Goal: Information Seeking & Learning: Learn about a topic

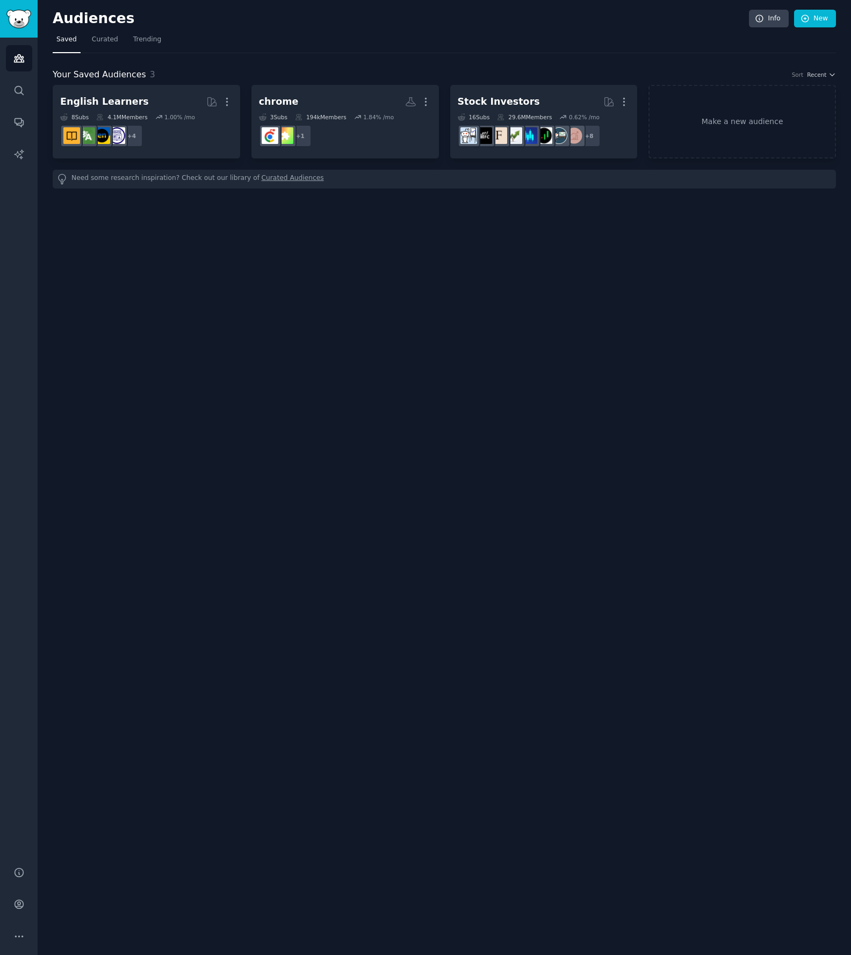
click at [75, 18] on h2 "Audiences" at bounding box center [401, 18] width 696 height 17
click at [104, 41] on span "Curated" at bounding box center [105, 40] width 26 height 10
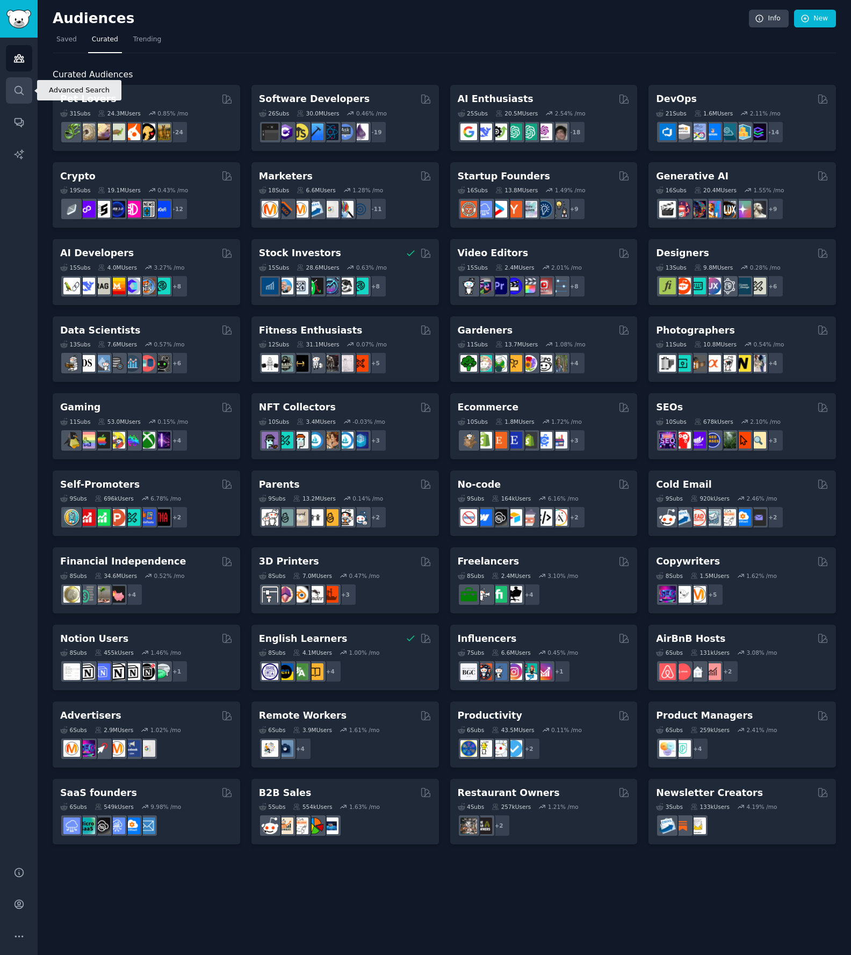
click at [18, 87] on icon "Sidebar" at bounding box center [18, 90] width 11 height 11
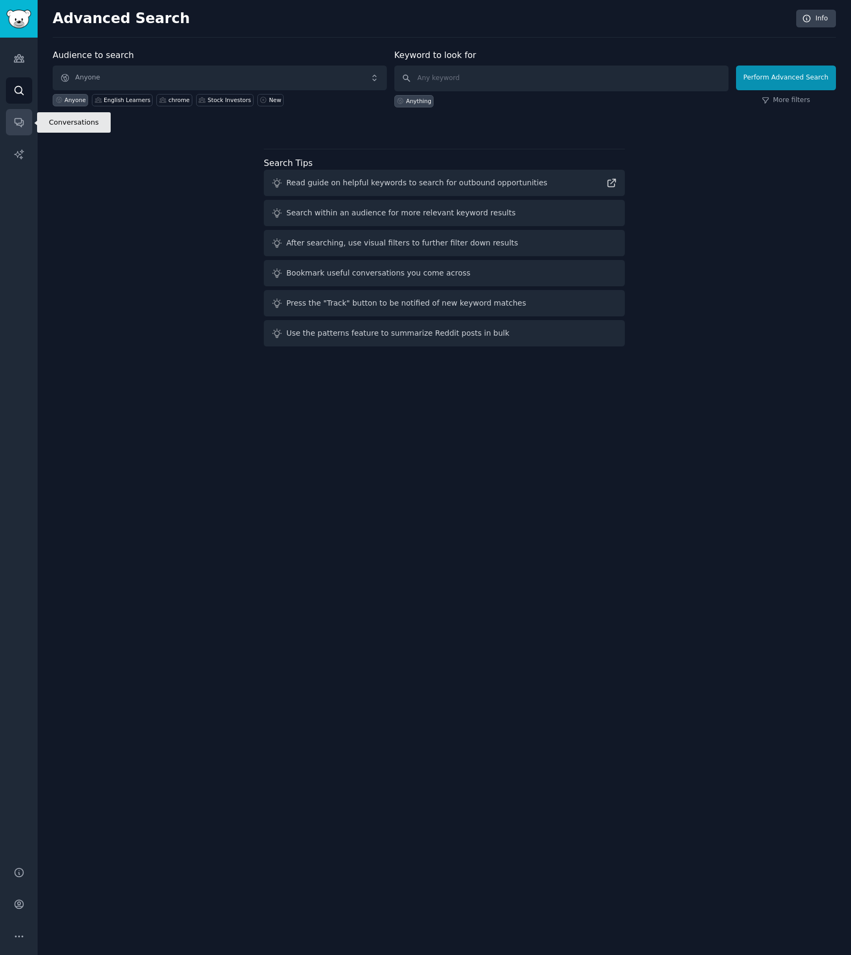
click at [21, 117] on icon "Sidebar" at bounding box center [18, 122] width 11 height 11
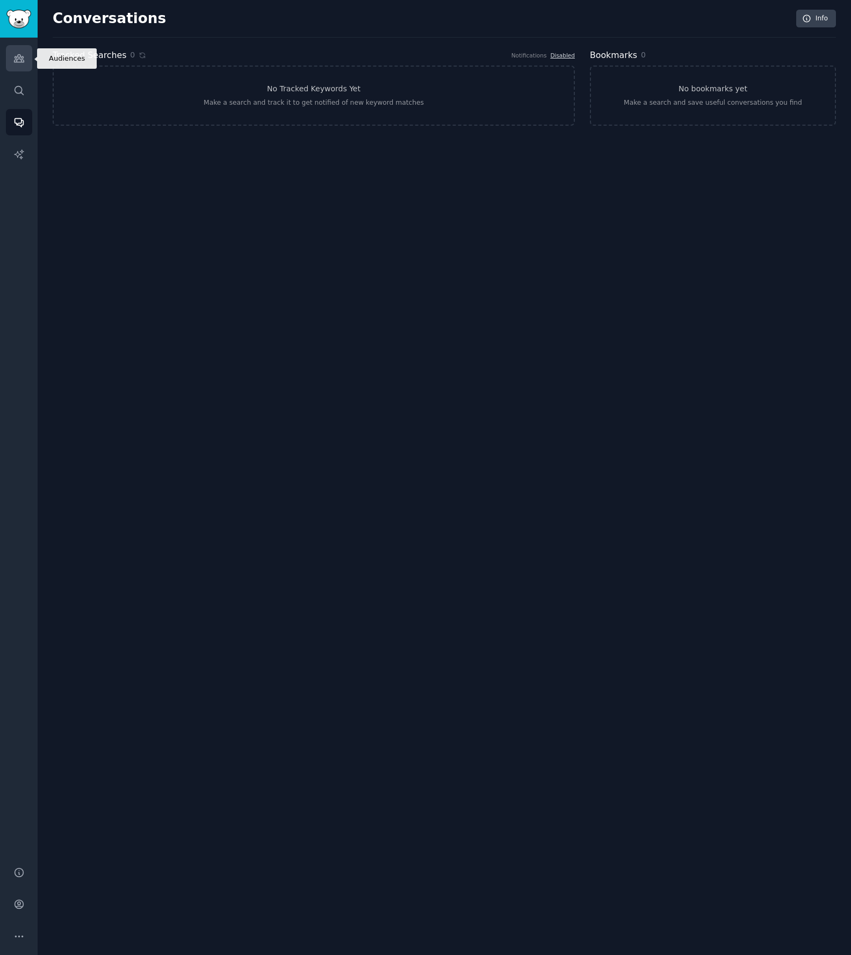
click at [21, 63] on icon "Sidebar" at bounding box center [18, 58] width 11 height 11
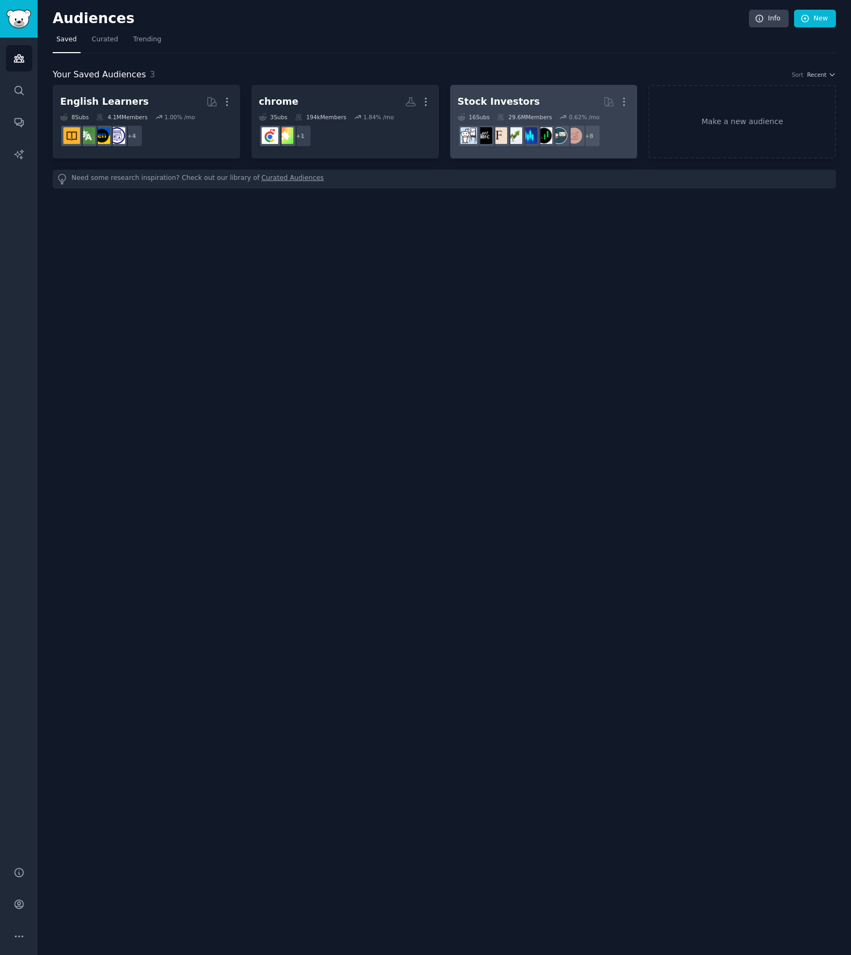
click at [520, 101] on div "Stock Investors" at bounding box center [499, 101] width 82 height 13
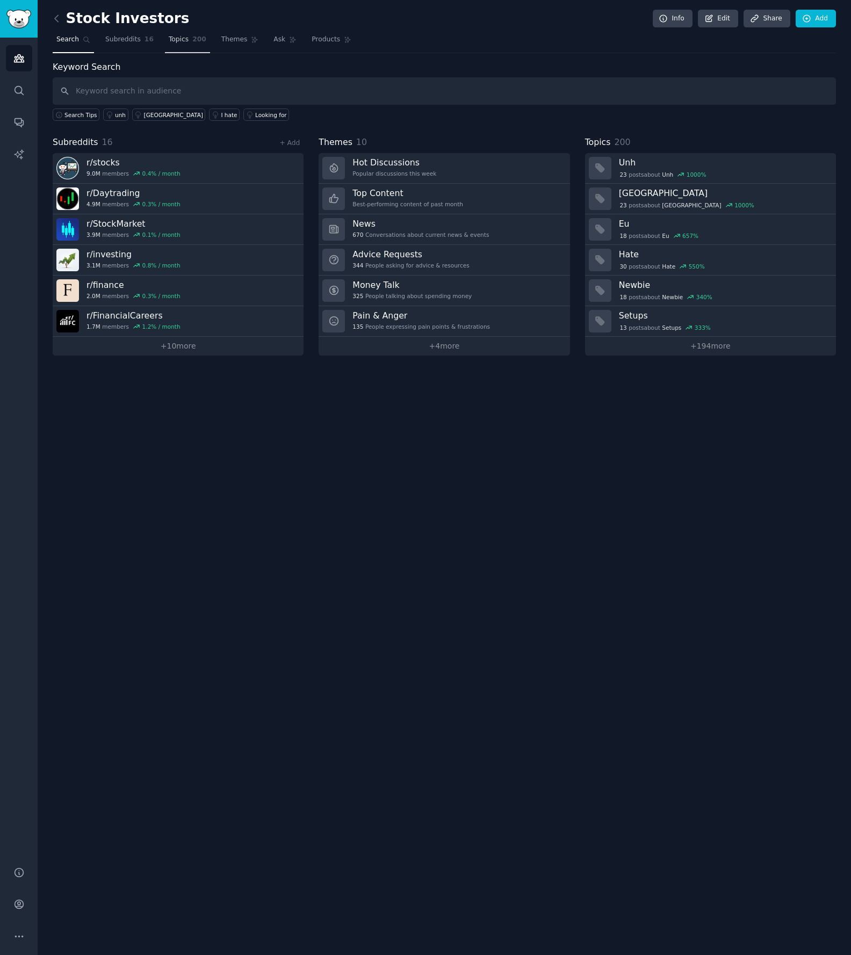
click at [170, 38] on span "Topics" at bounding box center [179, 40] width 20 height 10
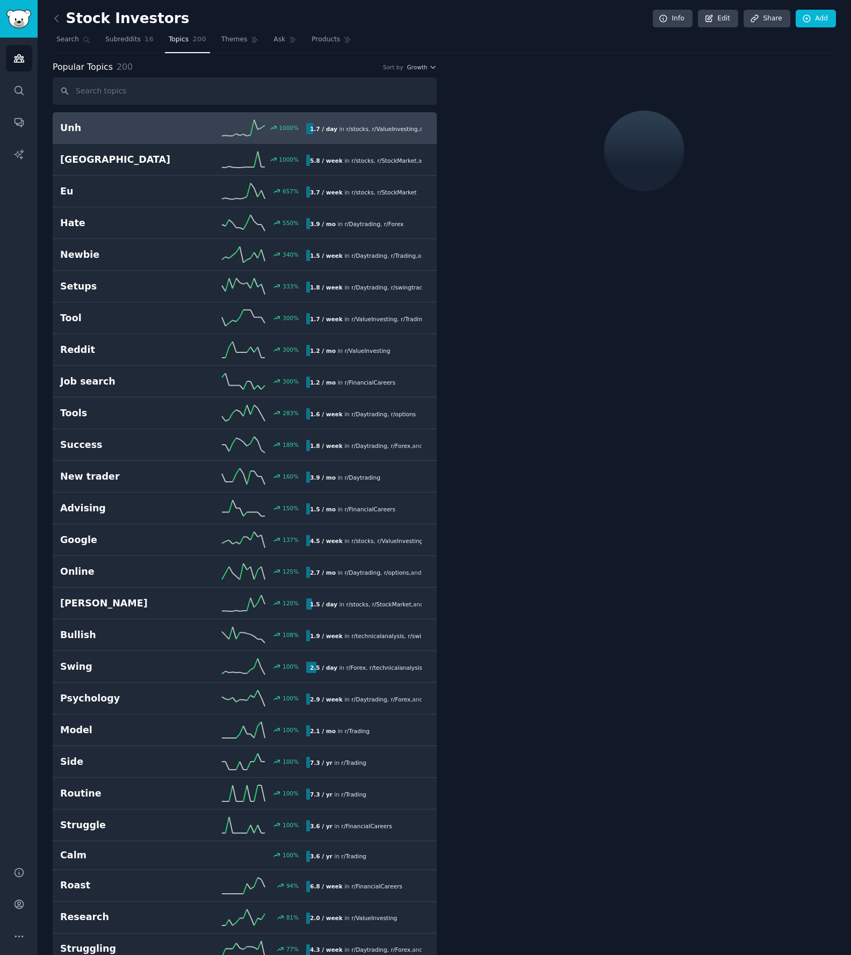
click at [133, 39] on span "Subreddits" at bounding box center [122, 40] width 35 height 10
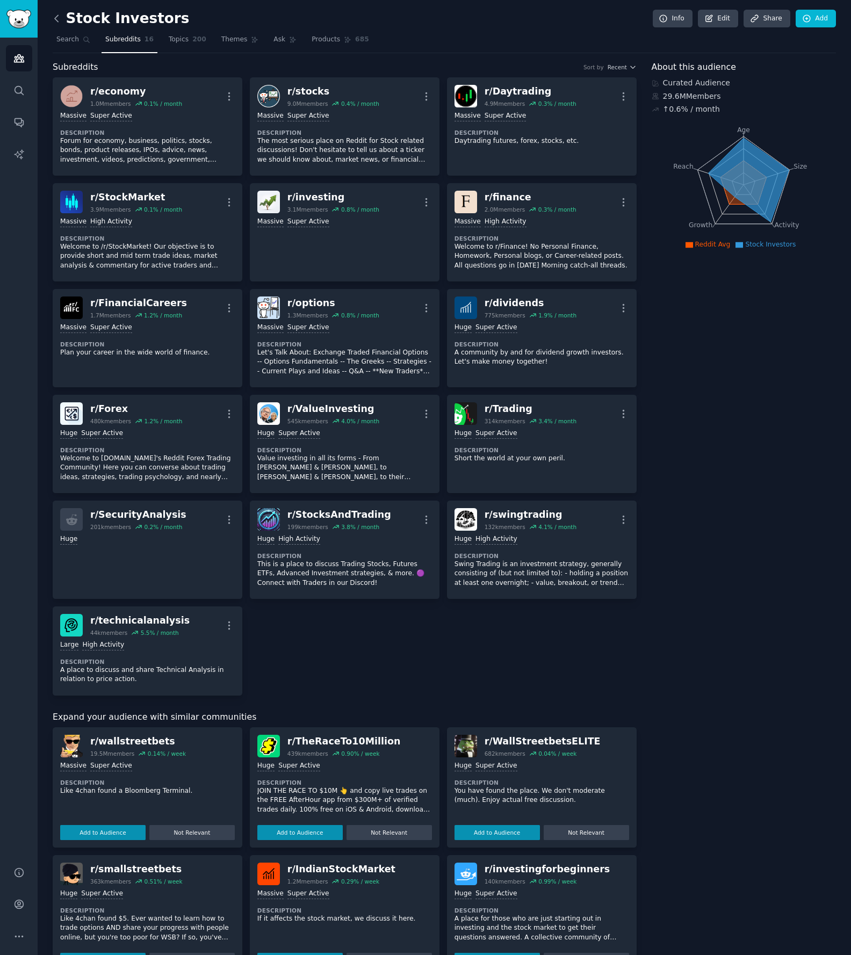
click at [56, 16] on icon at bounding box center [56, 18] width 11 height 11
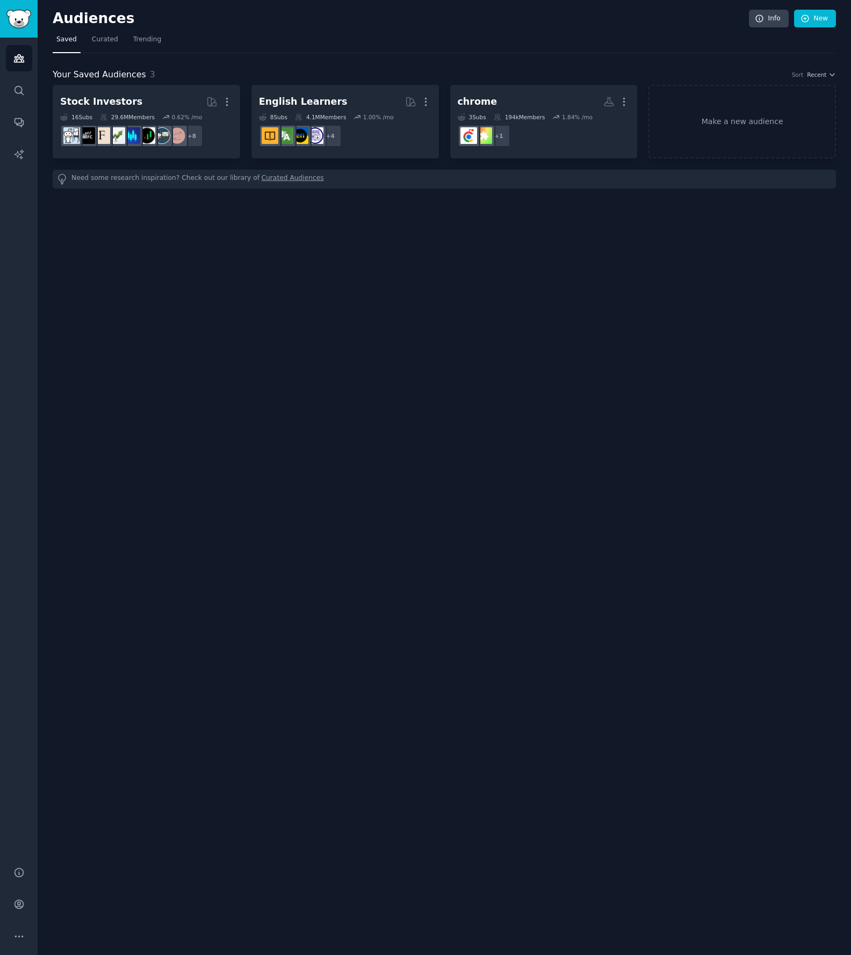
click at [56, 16] on h2 "Audiences" at bounding box center [401, 18] width 696 height 17
click at [25, 87] on link "Search" at bounding box center [19, 90] width 26 height 26
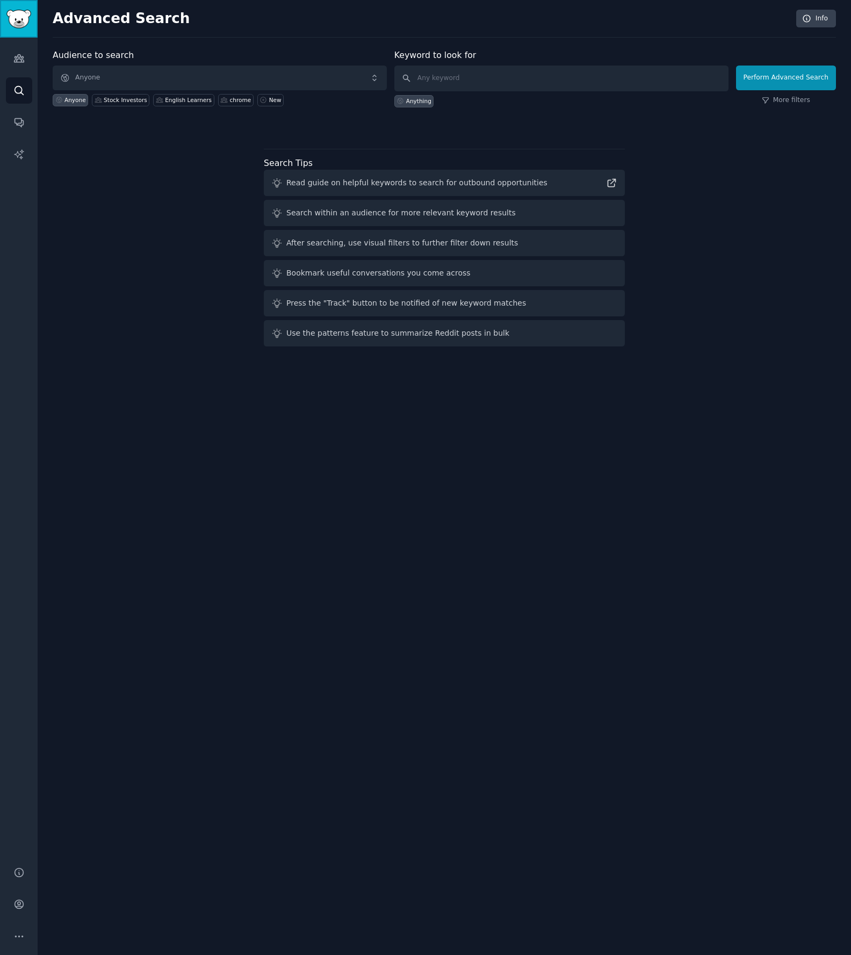
click at [22, 17] on img "Sidebar" at bounding box center [18, 19] width 25 height 19
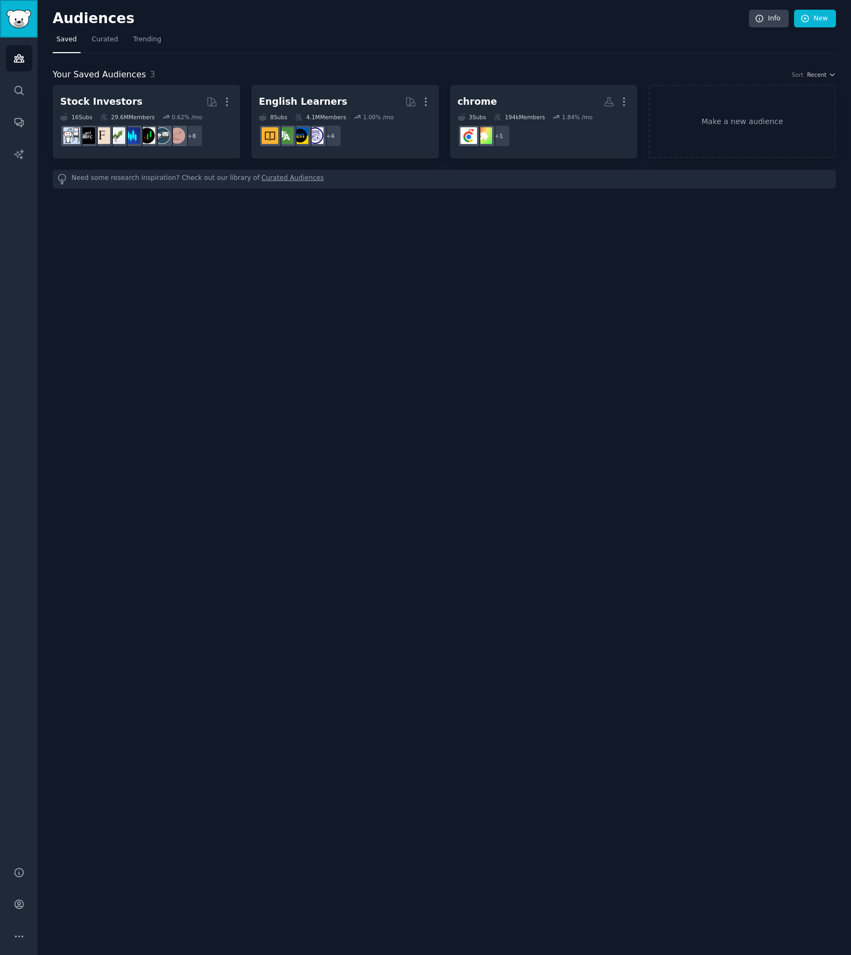
click at [23, 17] on img "Sidebar" at bounding box center [18, 19] width 25 height 19
click at [765, 19] on link "Info" at bounding box center [769, 19] width 40 height 18
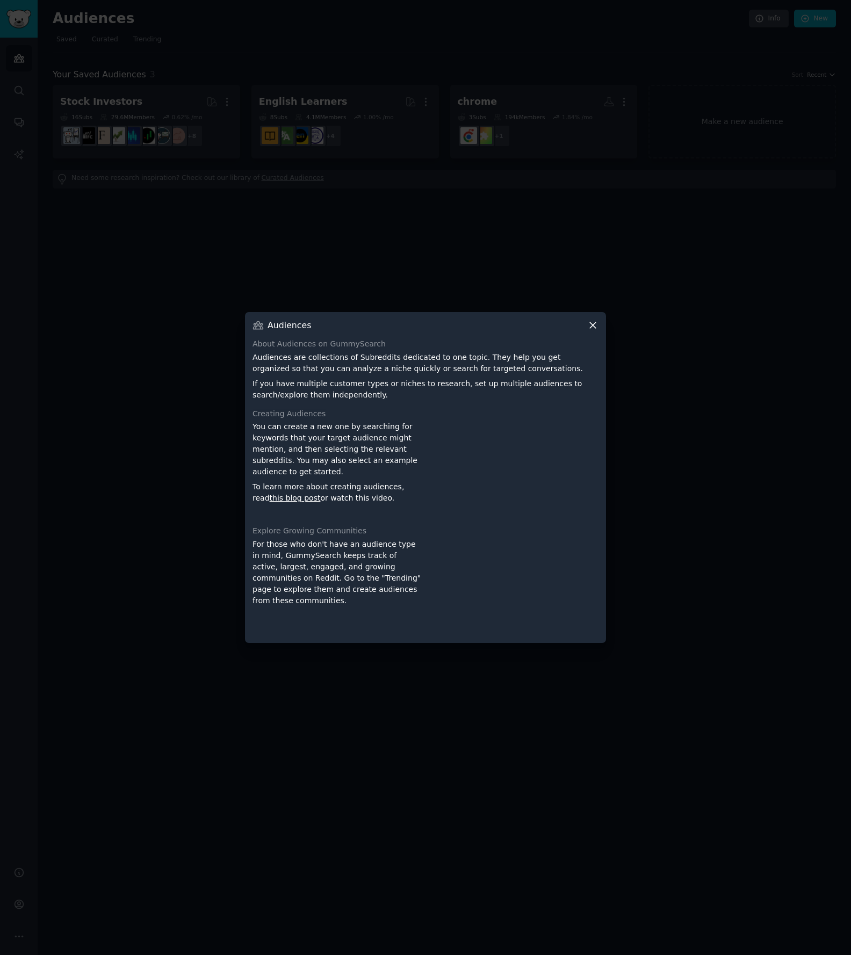
click at [749, 226] on div at bounding box center [425, 477] width 851 height 955
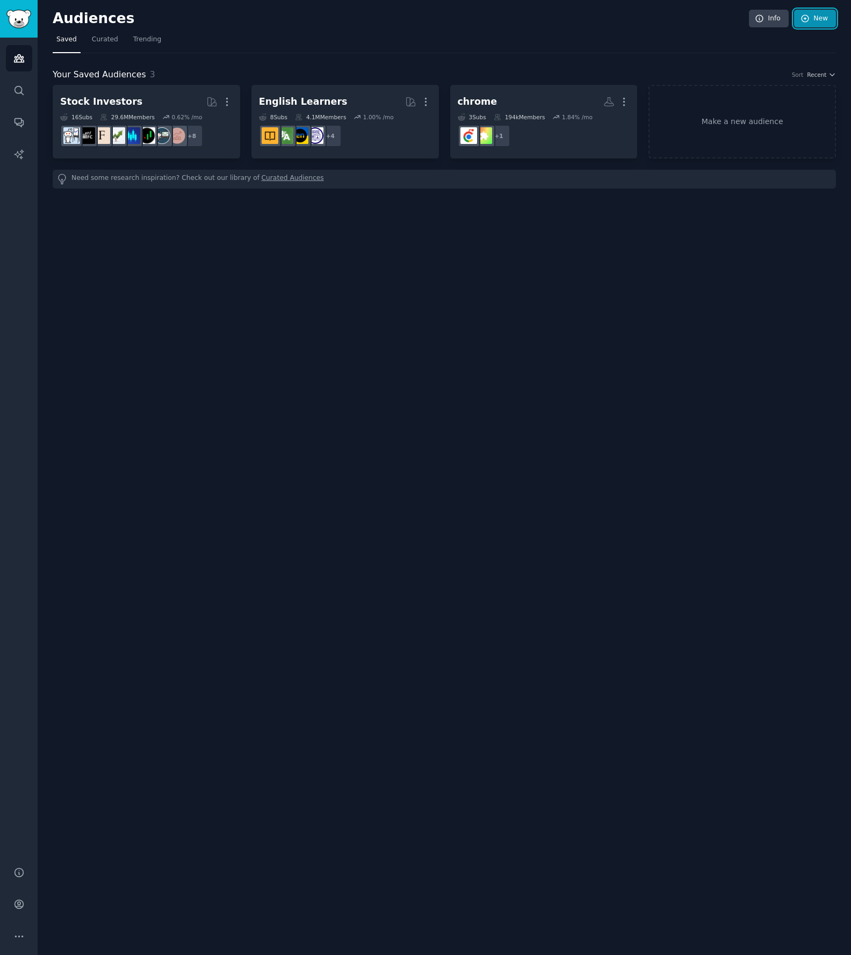
click at [819, 18] on link "New" at bounding box center [815, 19] width 42 height 18
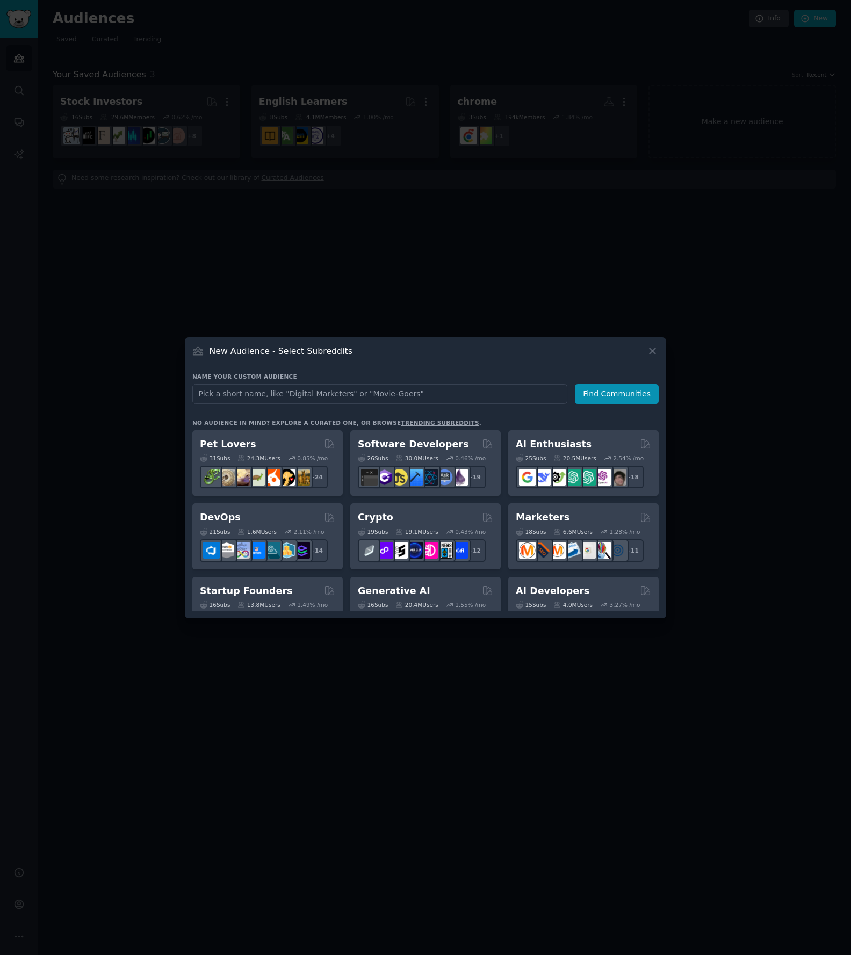
click at [724, 205] on div at bounding box center [425, 477] width 851 height 955
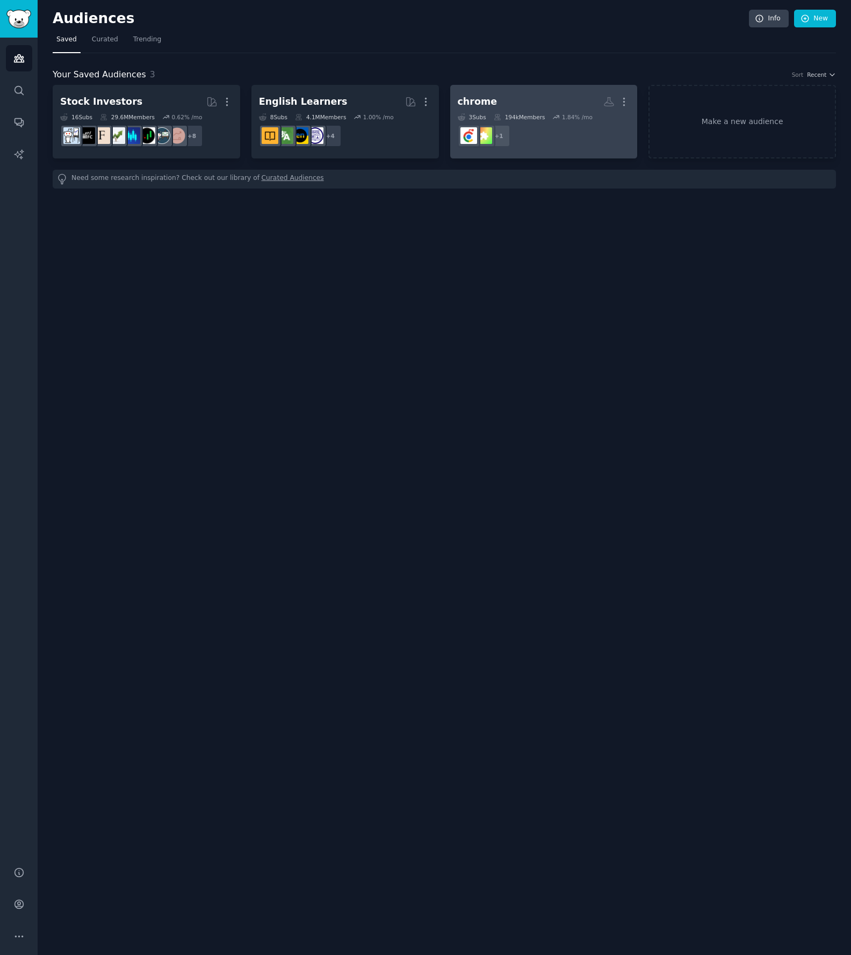
click at [478, 100] on div "chrome" at bounding box center [478, 101] width 40 height 13
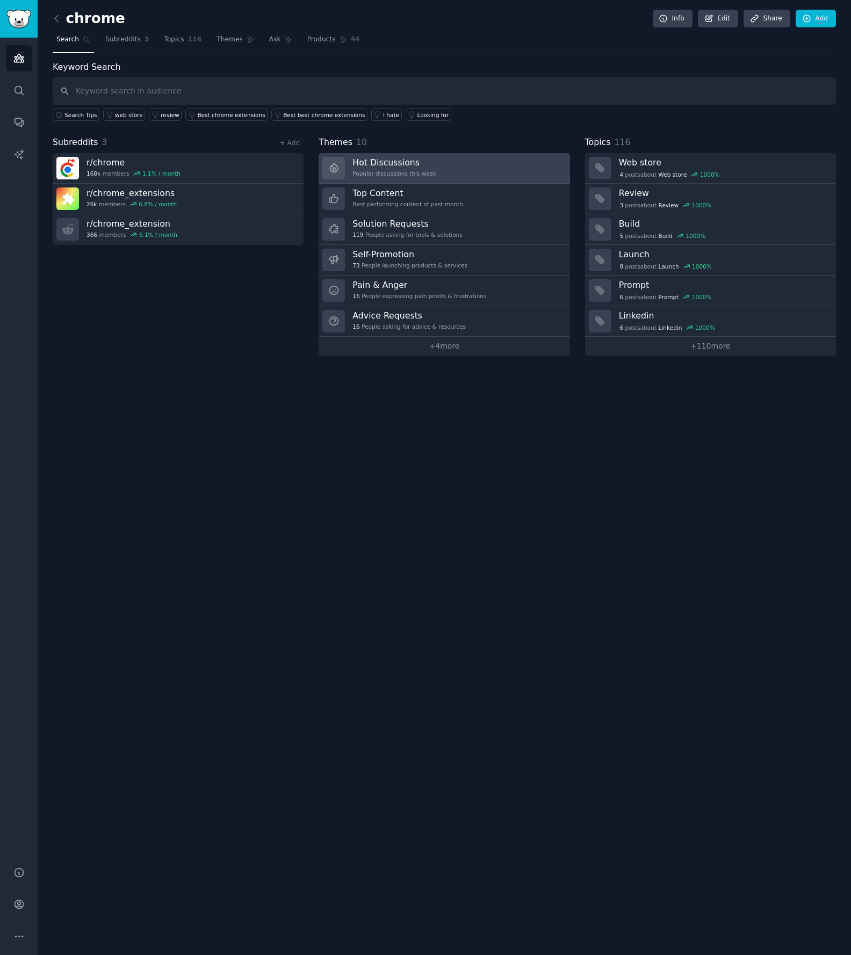
click at [444, 169] on link "Hot Discussions Popular discussions this week" at bounding box center [444, 168] width 251 height 31
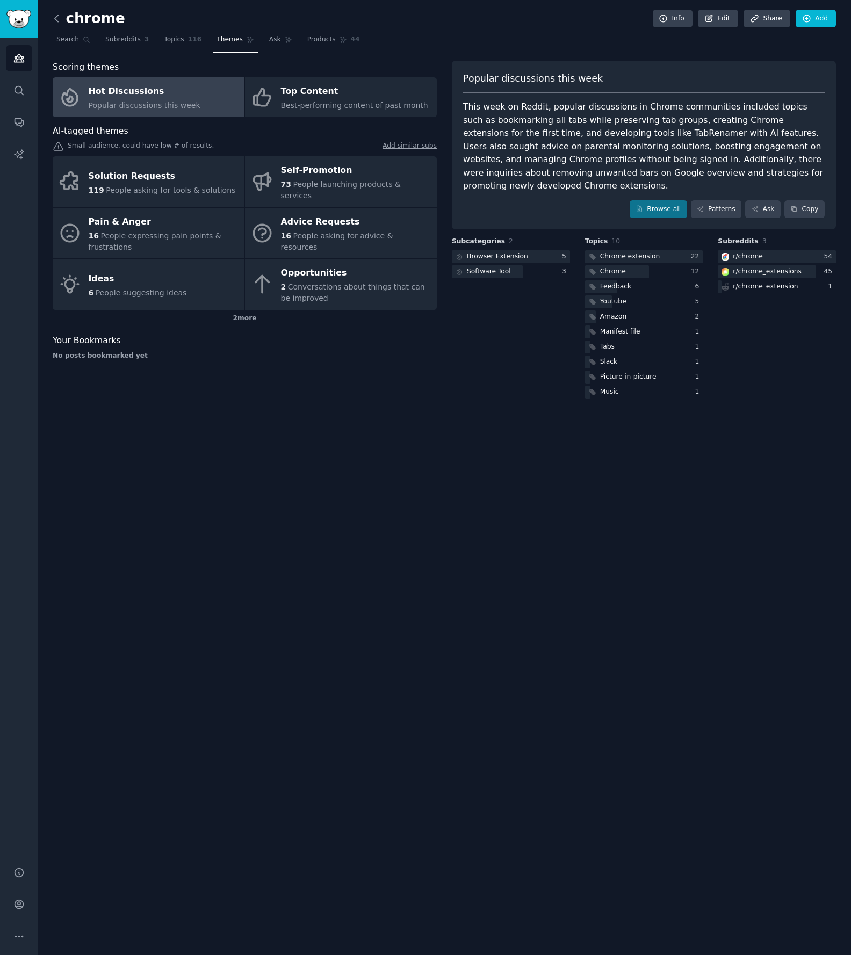
click at [56, 19] on icon at bounding box center [56, 18] width 11 height 11
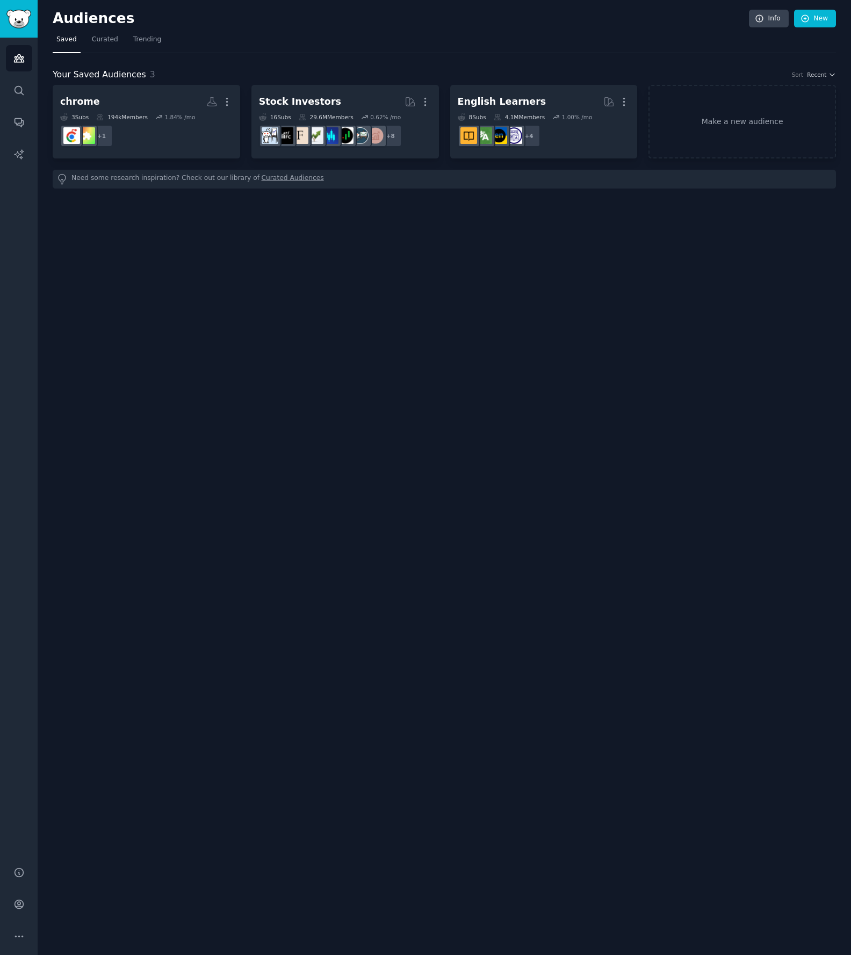
click at [56, 19] on h2 "Audiences" at bounding box center [401, 18] width 696 height 17
